Goal: Find specific page/section: Find specific page/section

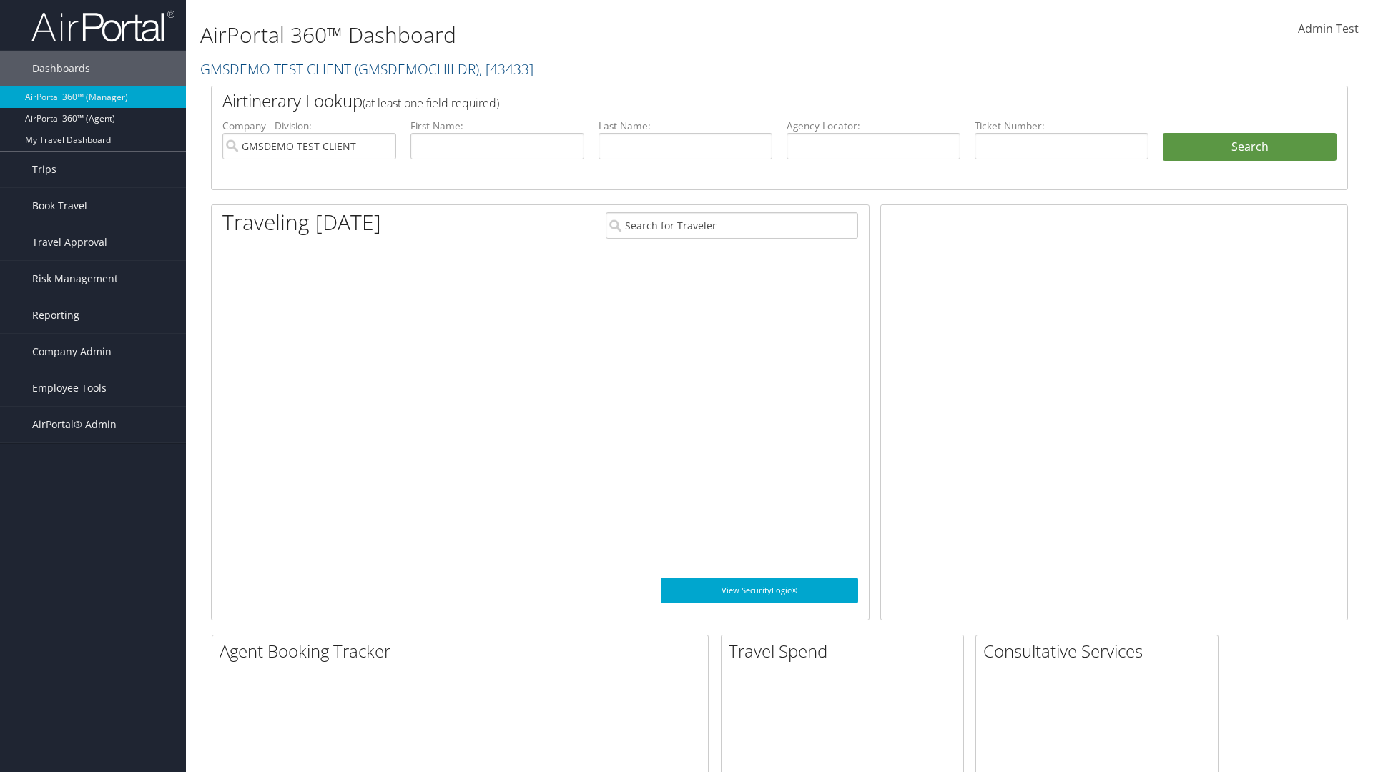
click at [93, 352] on span "Company Admin" at bounding box center [71, 352] width 79 height 36
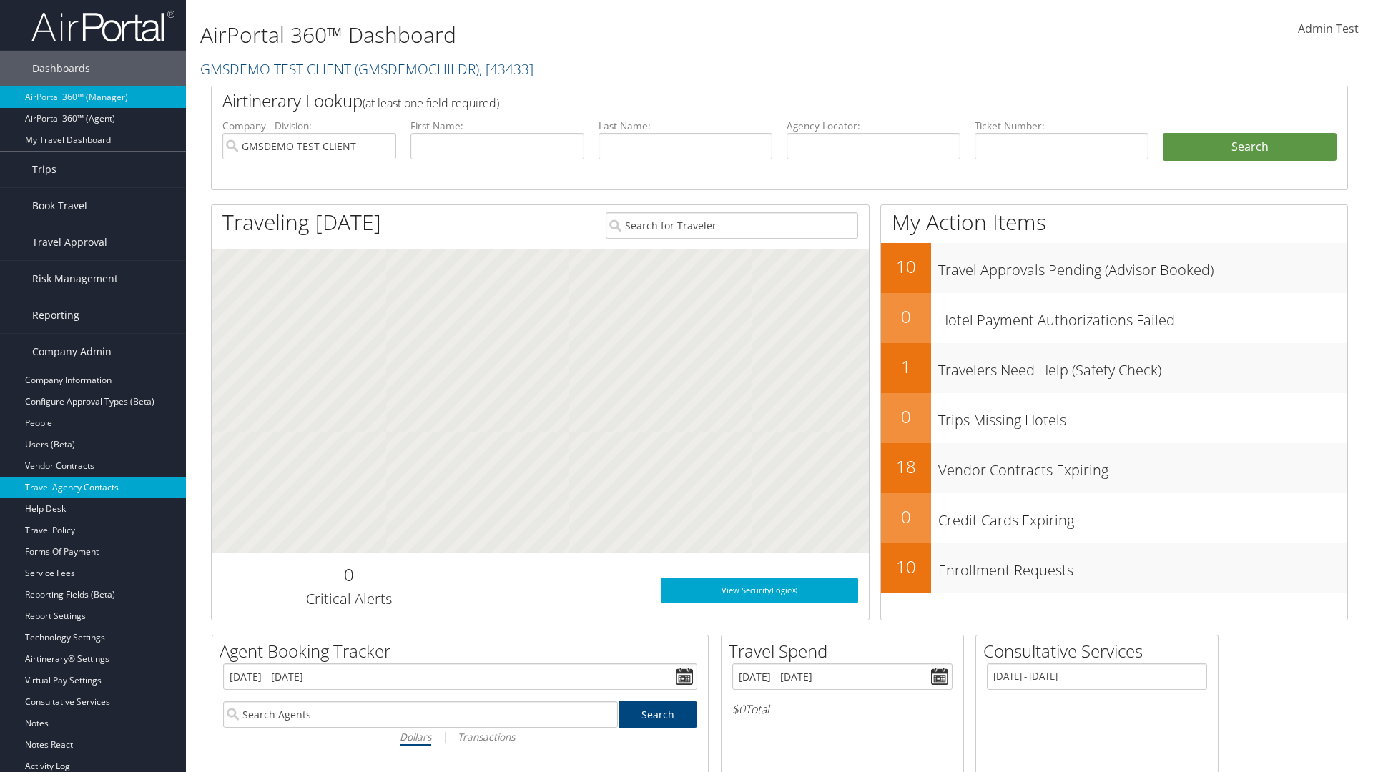
click at [93, 488] on link "Travel Agency Contacts" at bounding box center [93, 487] width 186 height 21
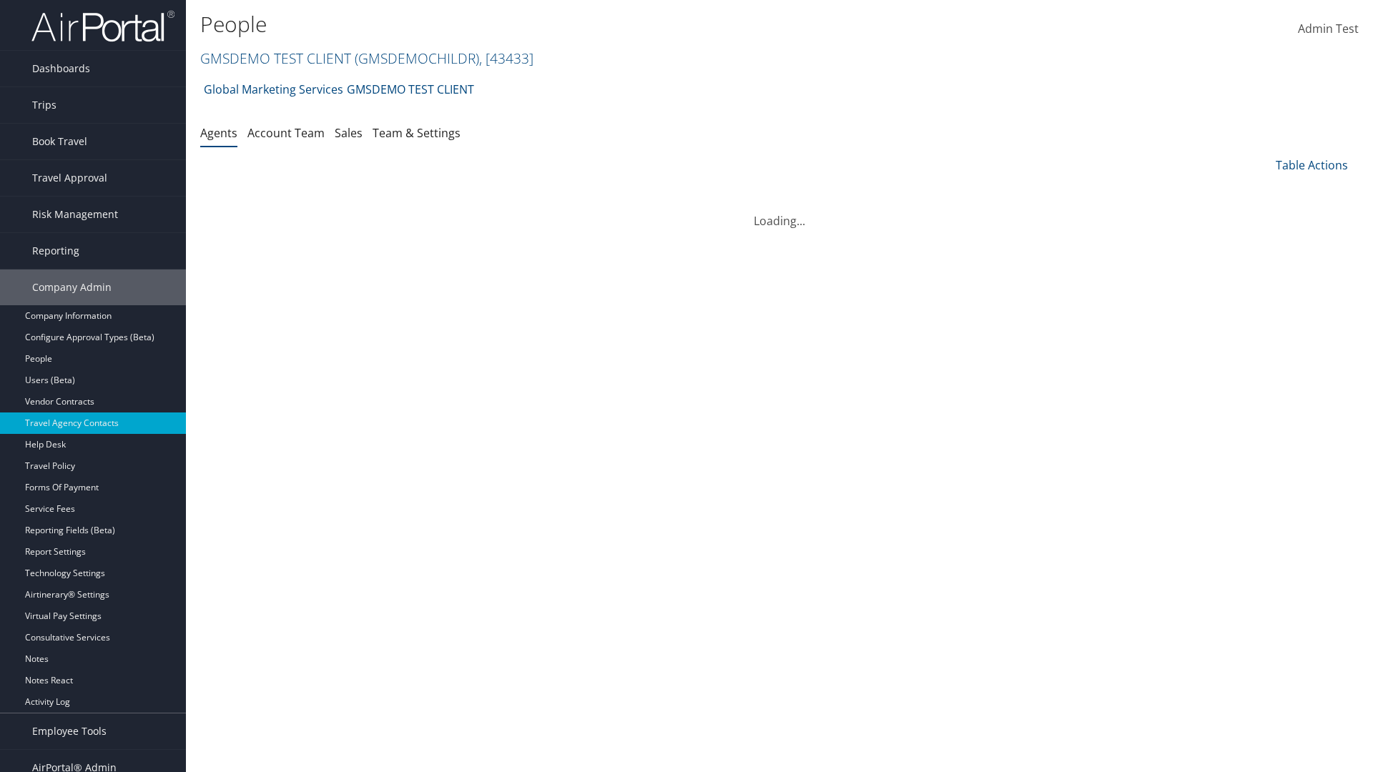
click at [416, 132] on link "Team & Settings" at bounding box center [416, 133] width 88 height 16
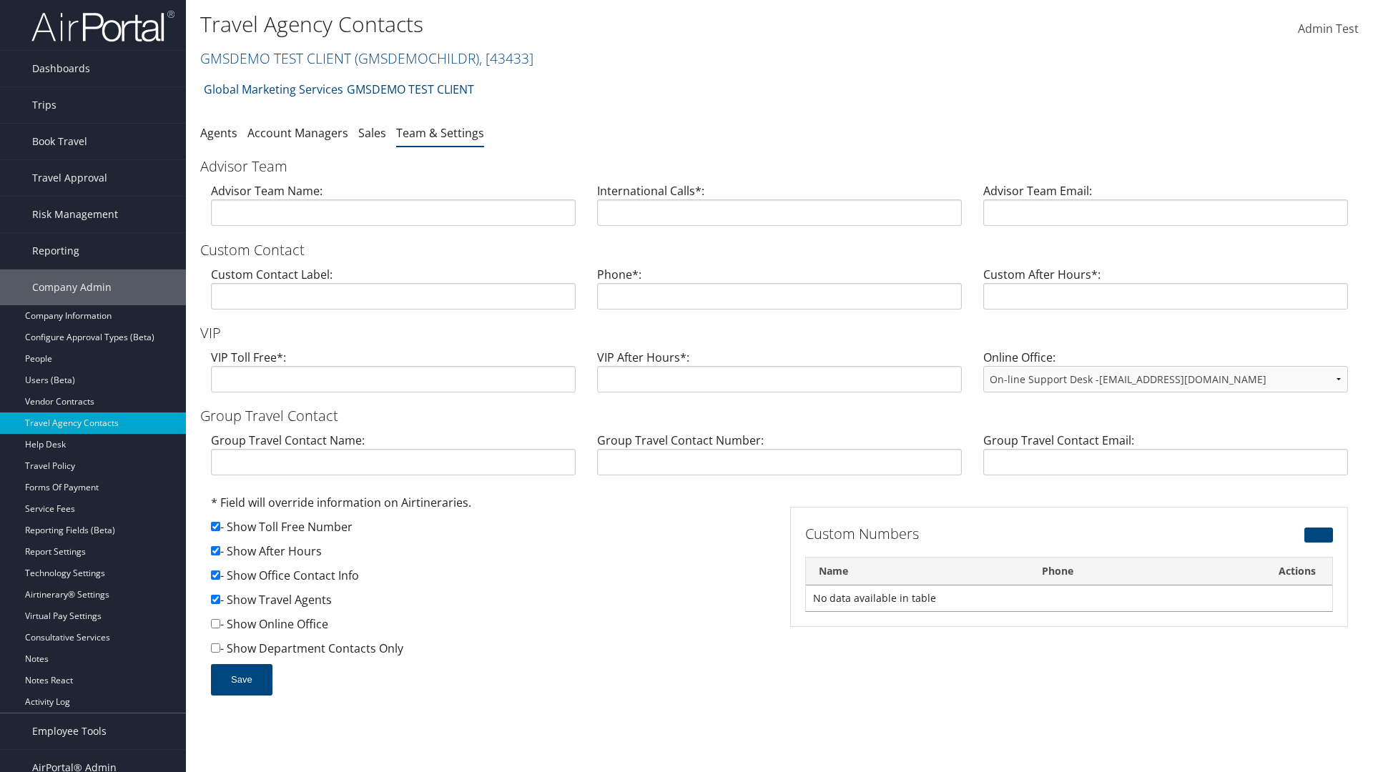
click at [275, 58] on link "GMSDEMO TEST CLIENT ( GMSDEMOCHILDR ) , [ 43433 ]" at bounding box center [366, 58] width 333 height 19
click at [0, 0] on input "search" at bounding box center [0, 0] width 0 height 0
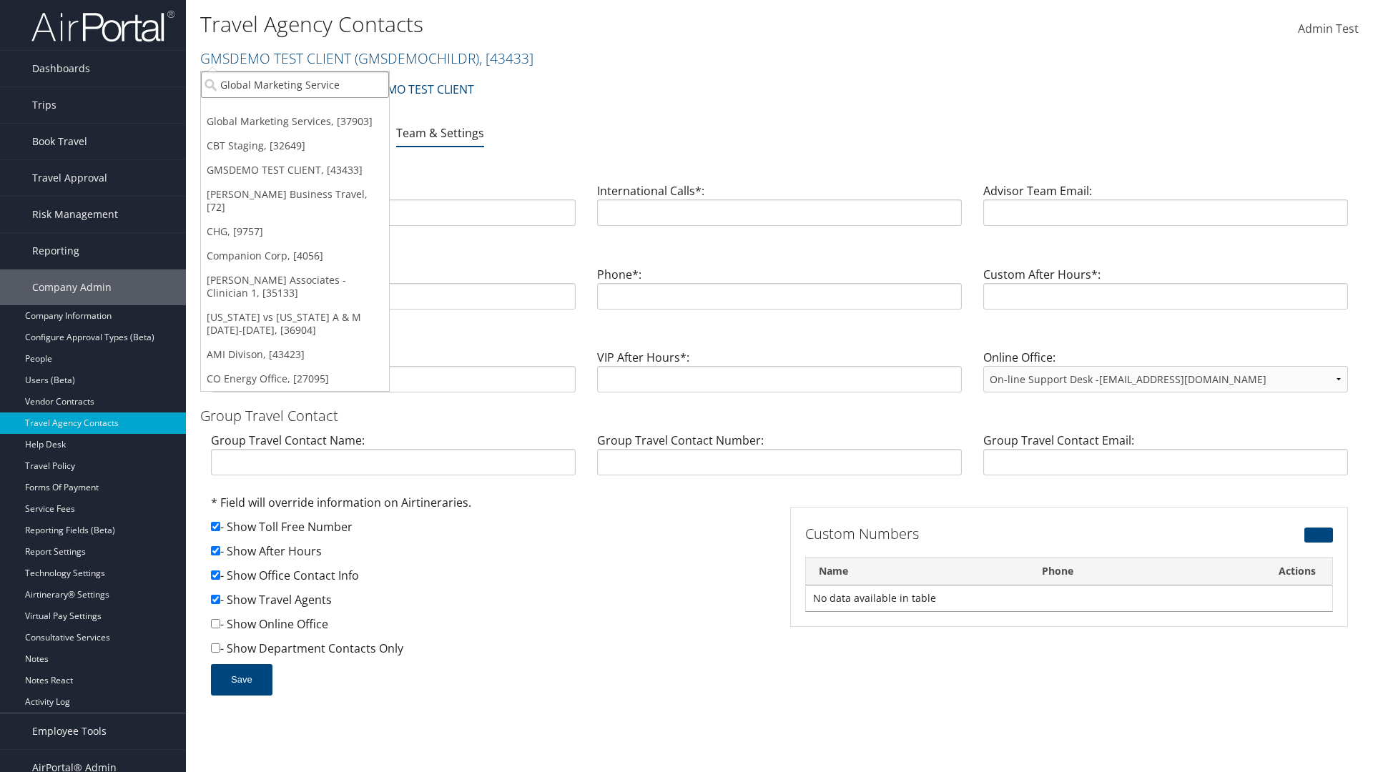
type input "Global Marketing Services"
click at [308, 111] on div "Global Marketing Services (301946), [37903]" at bounding box center [308, 110] width 230 height 13
